Goal: Information Seeking & Learning: Learn about a topic

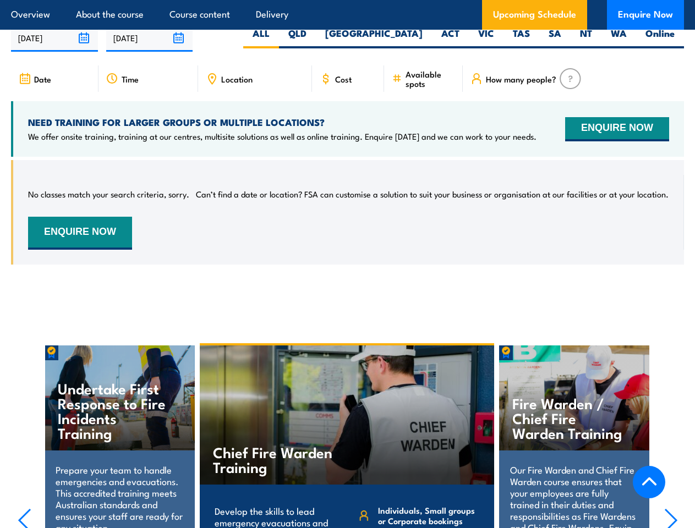
scroll to position [1756, 0]
click at [347, 0] on article "Overview About the course Course content Delivery Upcoming Schedule Enquire Now" at bounding box center [347, 15] width 673 height 30
click at [54, 42] on input "[DATE]" at bounding box center [54, 38] width 87 height 28
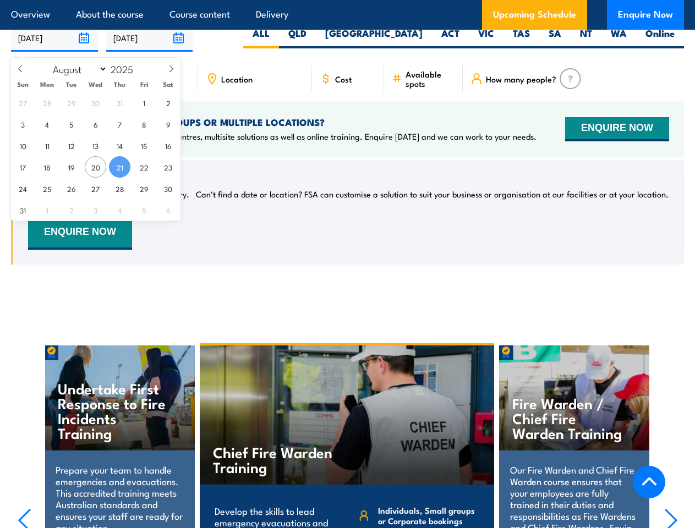
click at [150, 42] on input "[DATE]" at bounding box center [149, 38] width 87 height 28
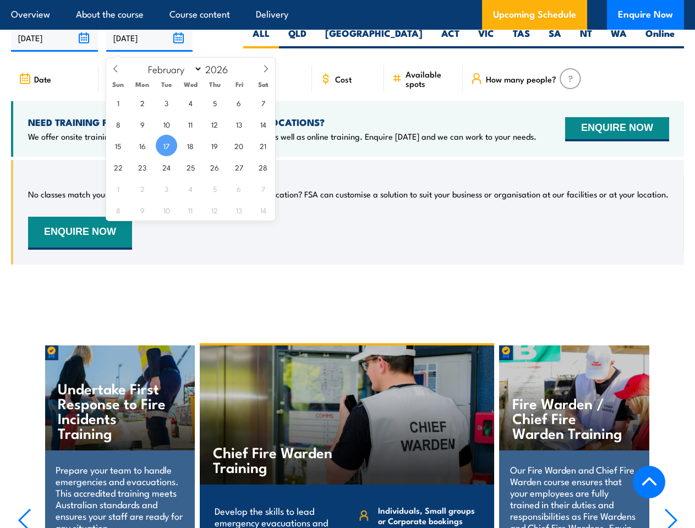
click at [348, 438] on div "Chief Fire Warden Training" at bounding box center [347, 414] width 295 height 139
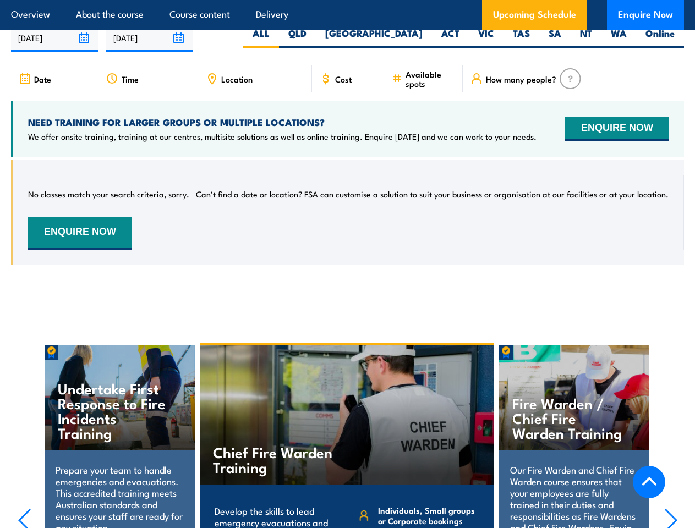
click at [347, 439] on div "Chief Fire Warden Training" at bounding box center [347, 414] width 295 height 139
click at [24, 520] on icon "button" at bounding box center [24, 520] width 11 height 22
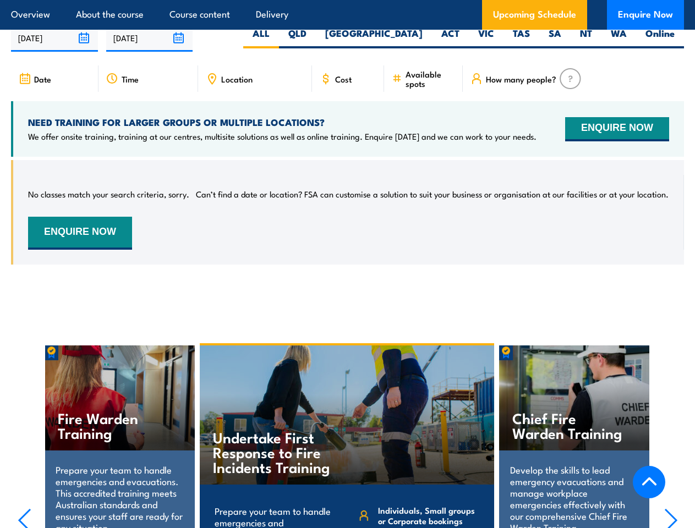
click at [670, 520] on icon "button" at bounding box center [670, 520] width 11 height 22
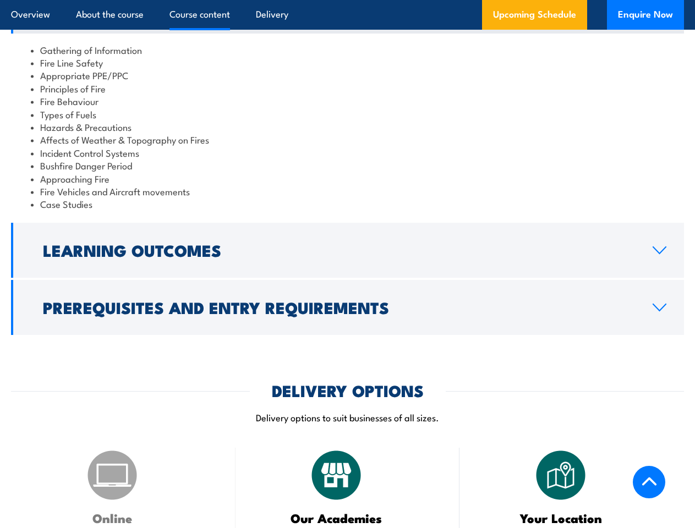
click at [347, 0] on article "Overview About the course Course content Delivery Upcoming Schedule Enquire Now" at bounding box center [347, 15] width 673 height 30
click at [347, 257] on h2 "Learning Outcomes" at bounding box center [339, 250] width 592 height 14
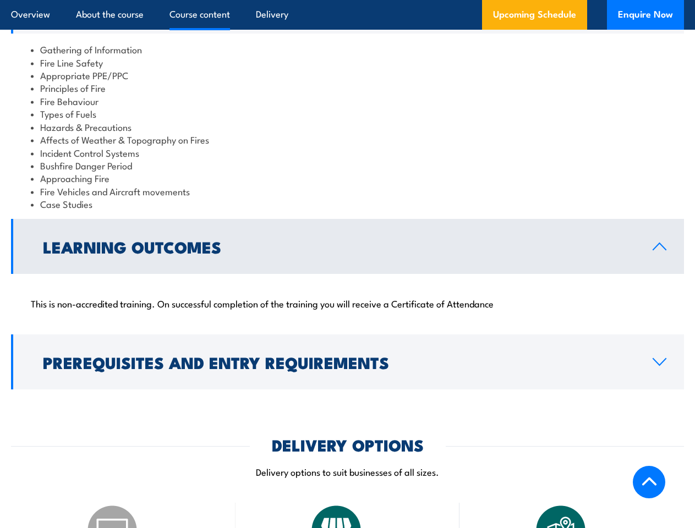
click at [347, 437] on div "DELIVERY OPTIONS Delivery options to suit businesses of all sizes." at bounding box center [347, 464] width 673 height 54
